Goal: Transaction & Acquisition: Purchase product/service

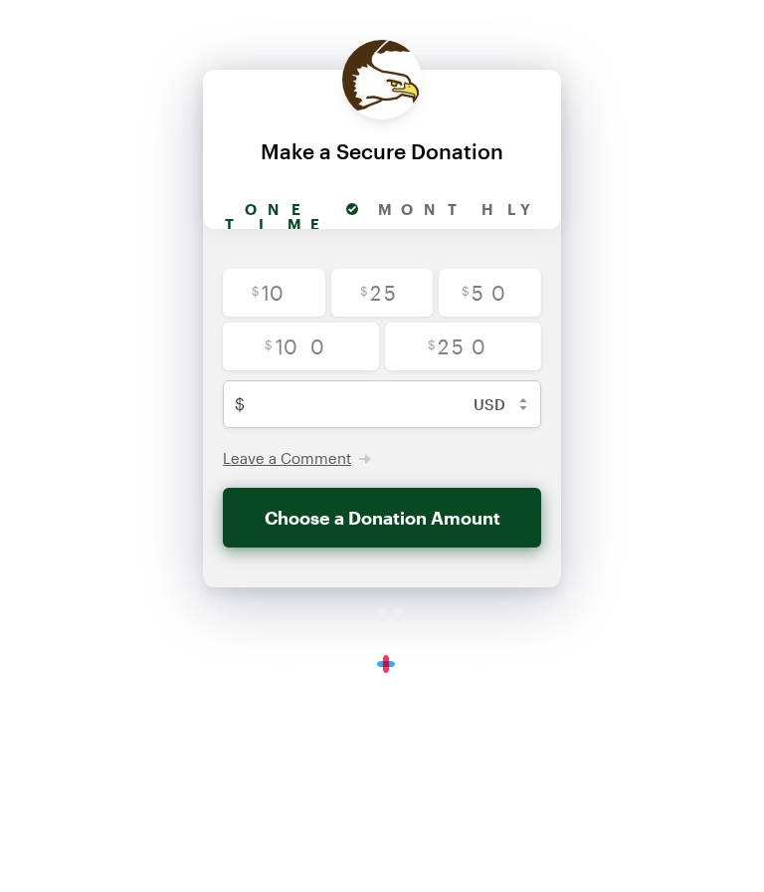
click at [307, 352] on input "radio" at bounding box center [301, 346] width 156 height 48
radio input "true"
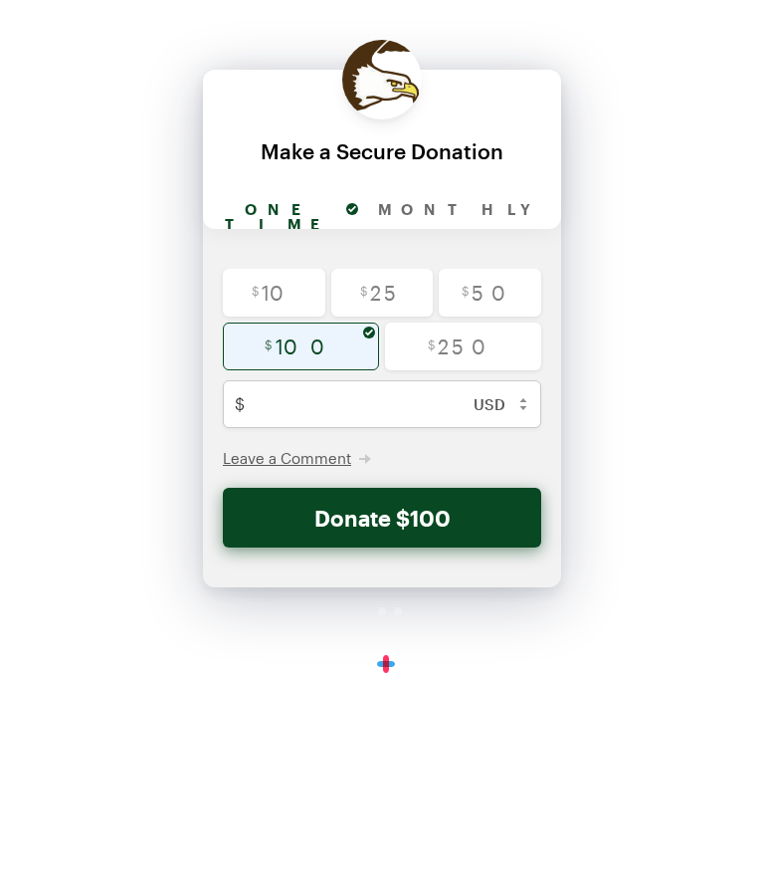
type input "100"
checkbox input "false"
click at [421, 520] on button "Donate $100" at bounding box center [382, 518] width 319 height 60
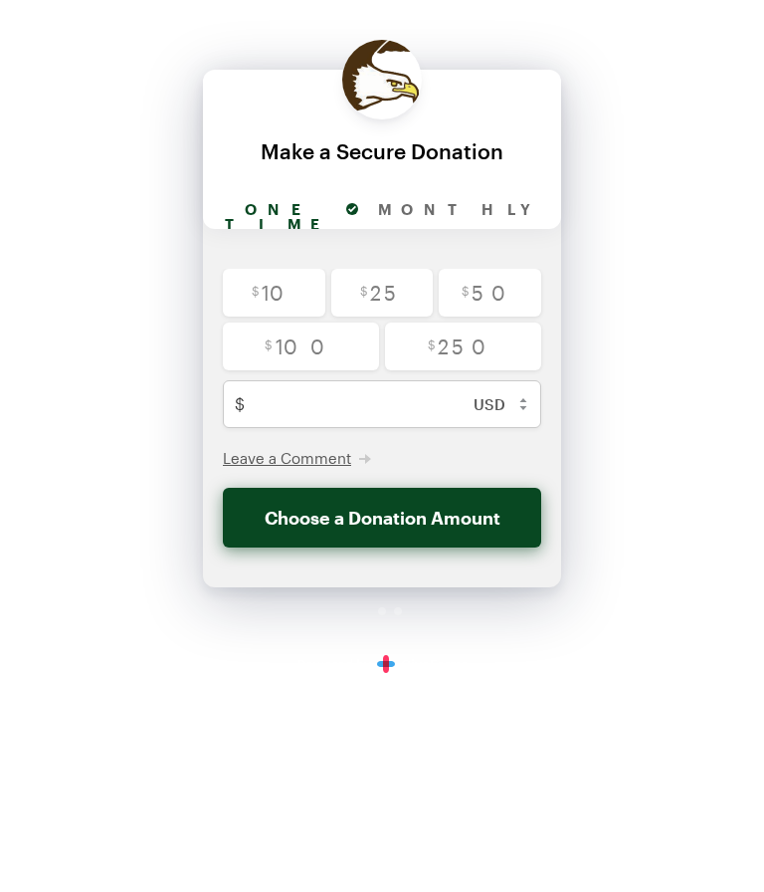
click at [319, 354] on input "radio" at bounding box center [301, 346] width 156 height 48
radio input "true"
type input "100"
checkbox input "false"
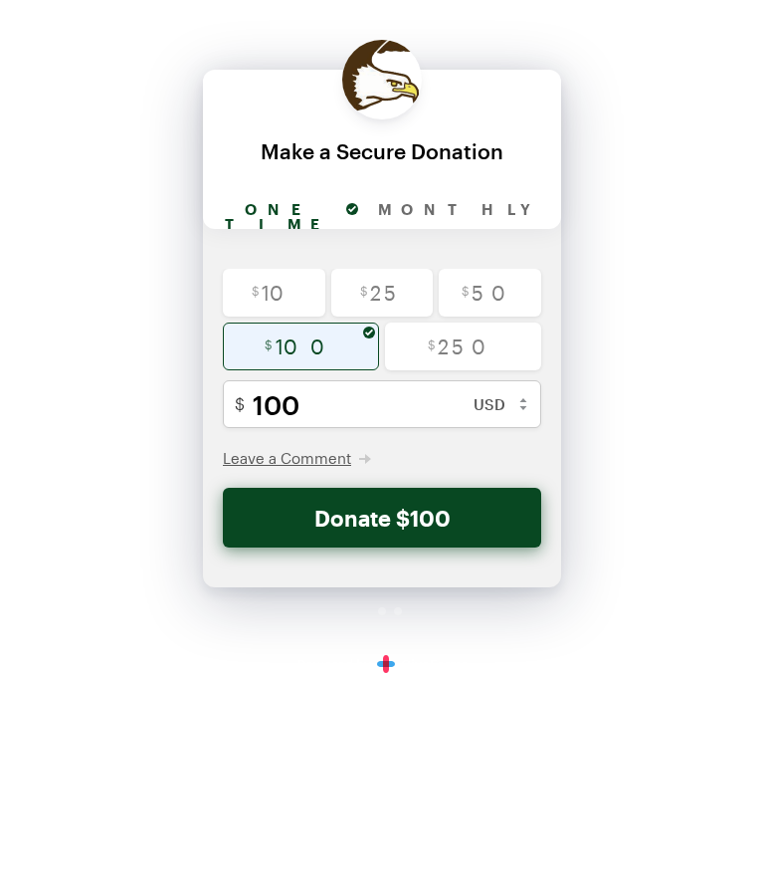
click at [432, 522] on button "Donate $100" at bounding box center [382, 518] width 319 height 60
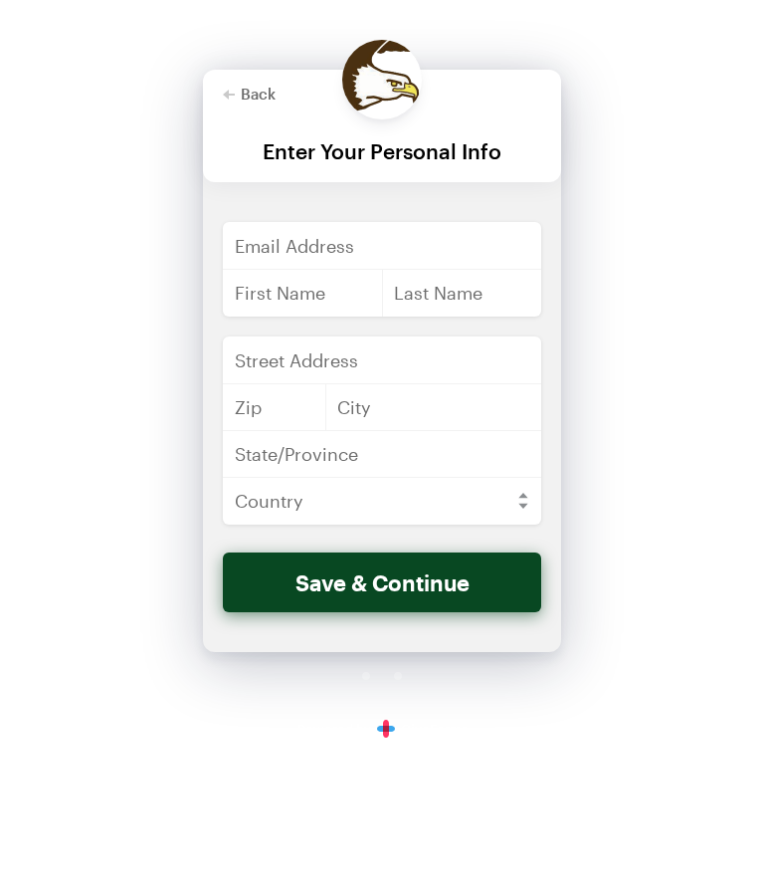
click at [397, 733] on link "Secure Donations Powered by GiveForms" at bounding box center [383, 729] width 170 height 16
